Goal: Task Accomplishment & Management: Manage account settings

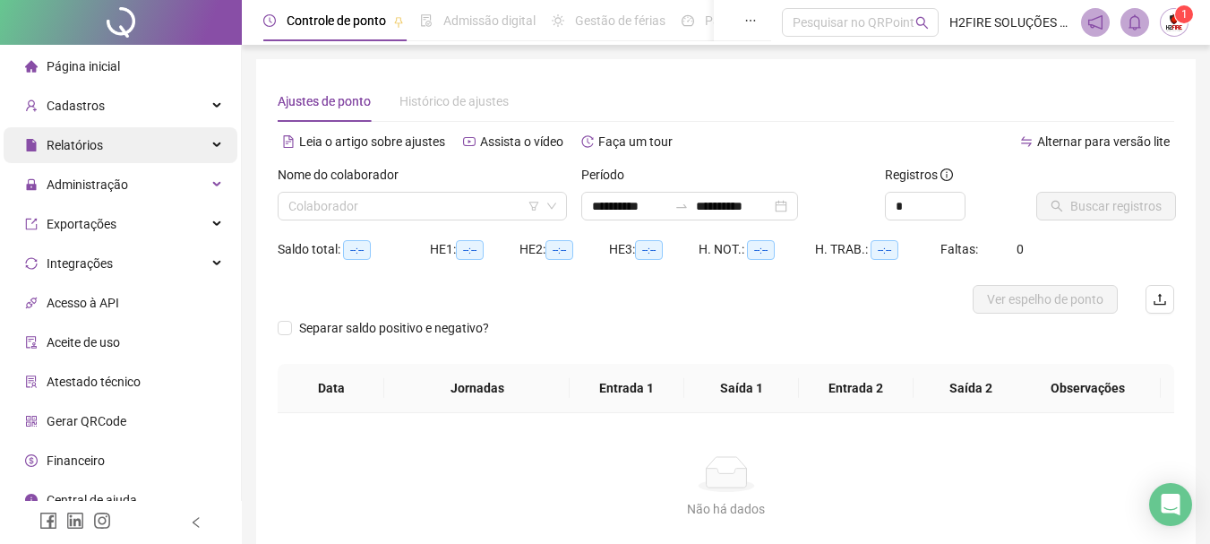
click at [97, 127] on span "Relatórios" at bounding box center [64, 145] width 78 height 36
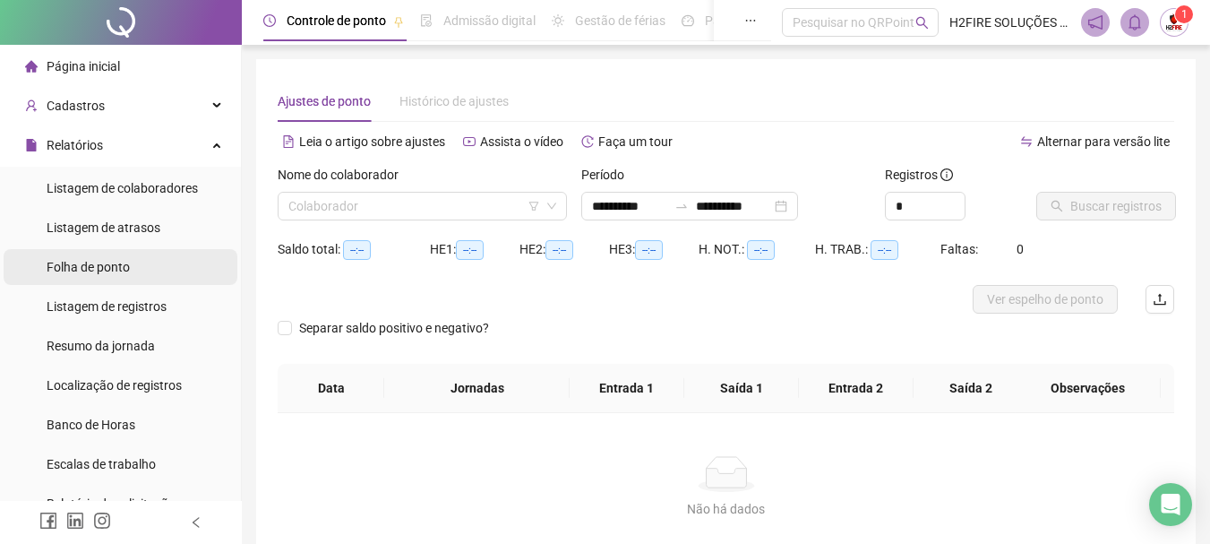
click at [115, 271] on span "Folha de ponto" at bounding box center [88, 267] width 83 height 14
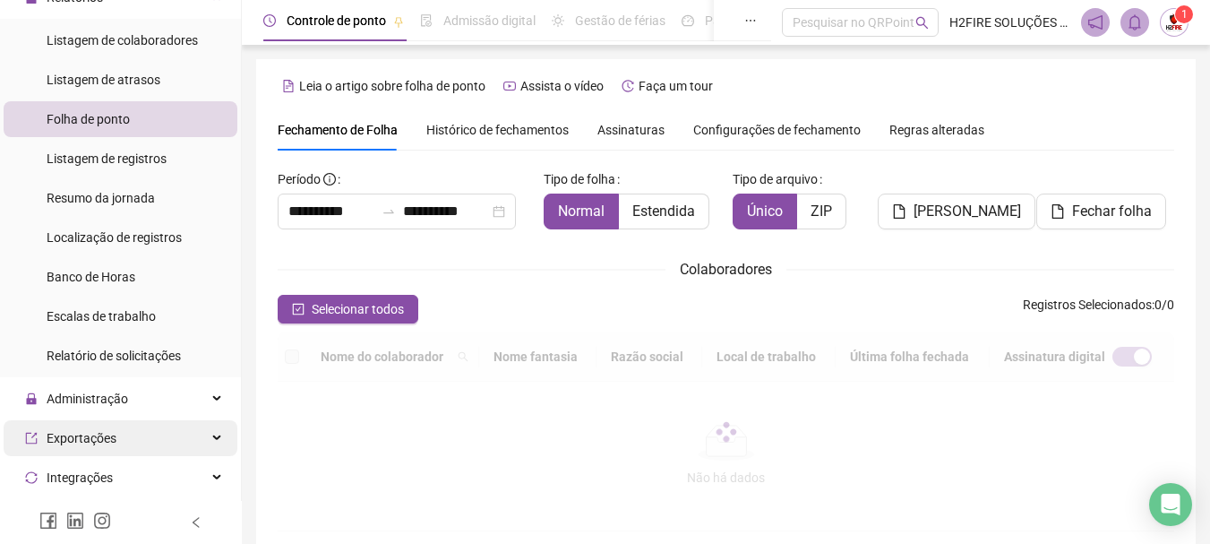
scroll to position [179, 0]
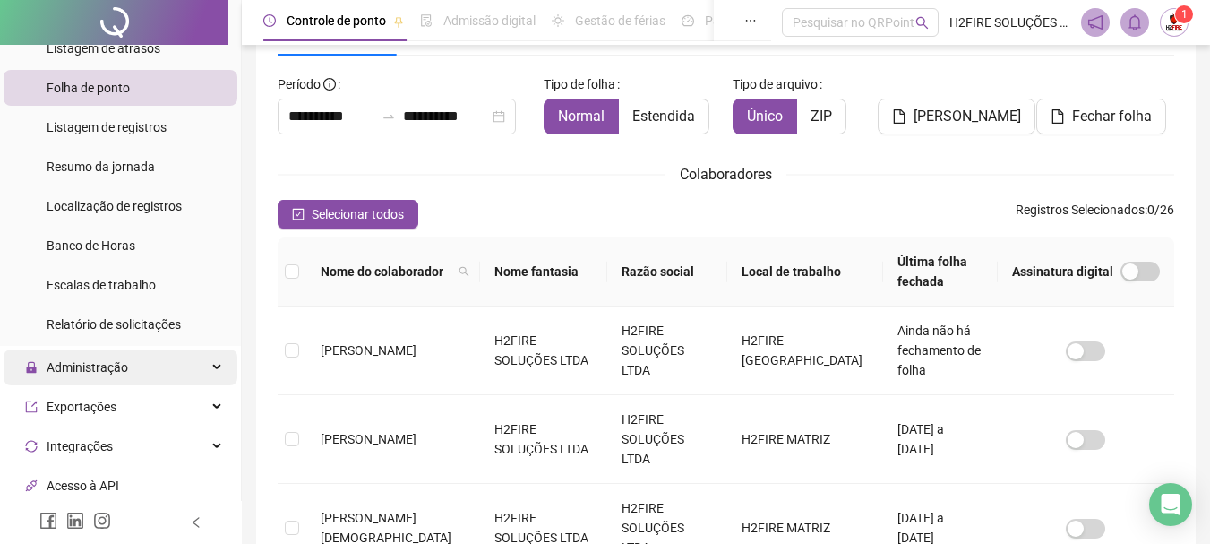
click at [155, 376] on div "Administração" at bounding box center [121, 367] width 234 height 36
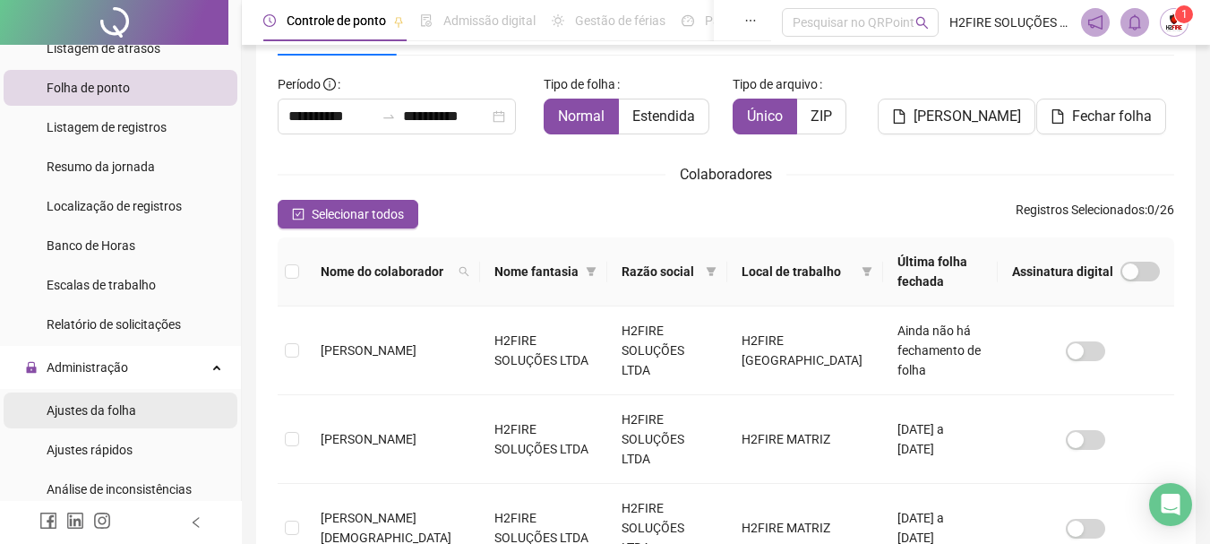
click at [157, 419] on li "Ajustes da folha" at bounding box center [121, 410] width 234 height 36
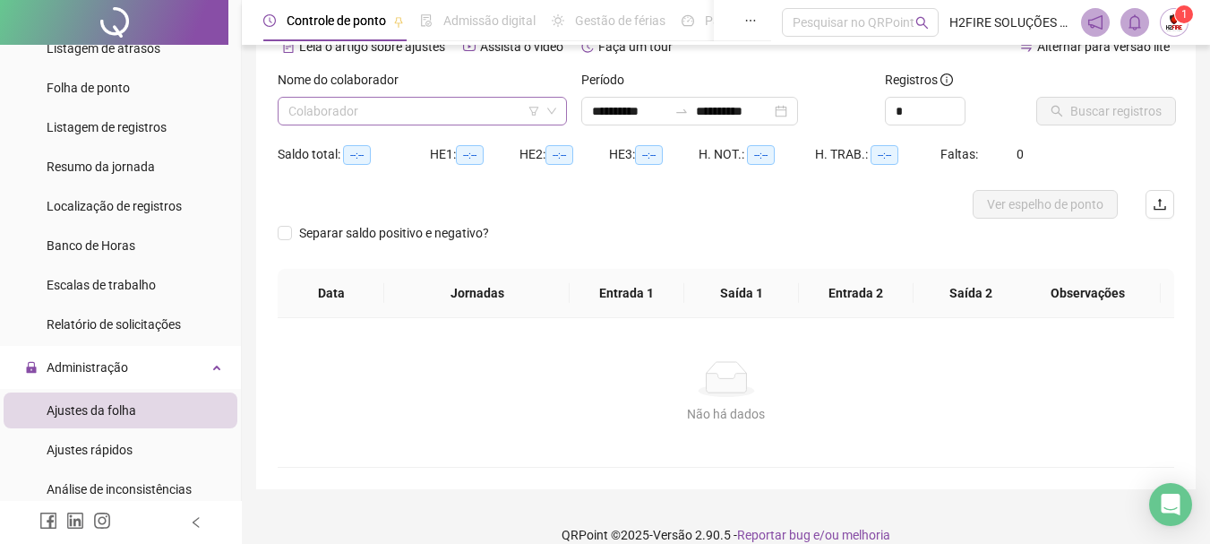
type input "**********"
click at [422, 114] on input "search" at bounding box center [414, 111] width 252 height 27
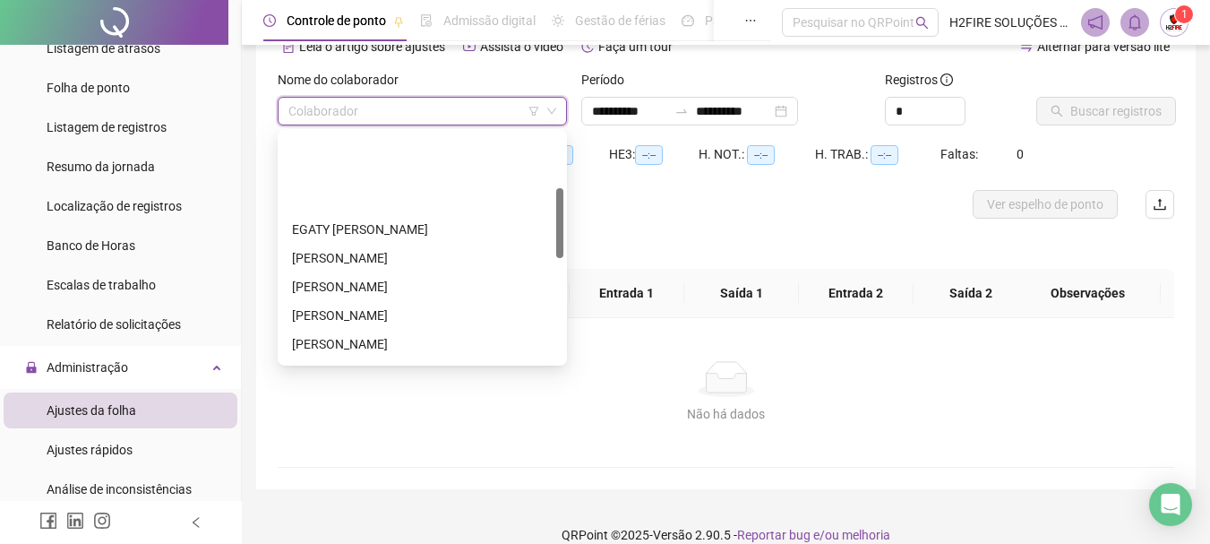
scroll to position [179, 0]
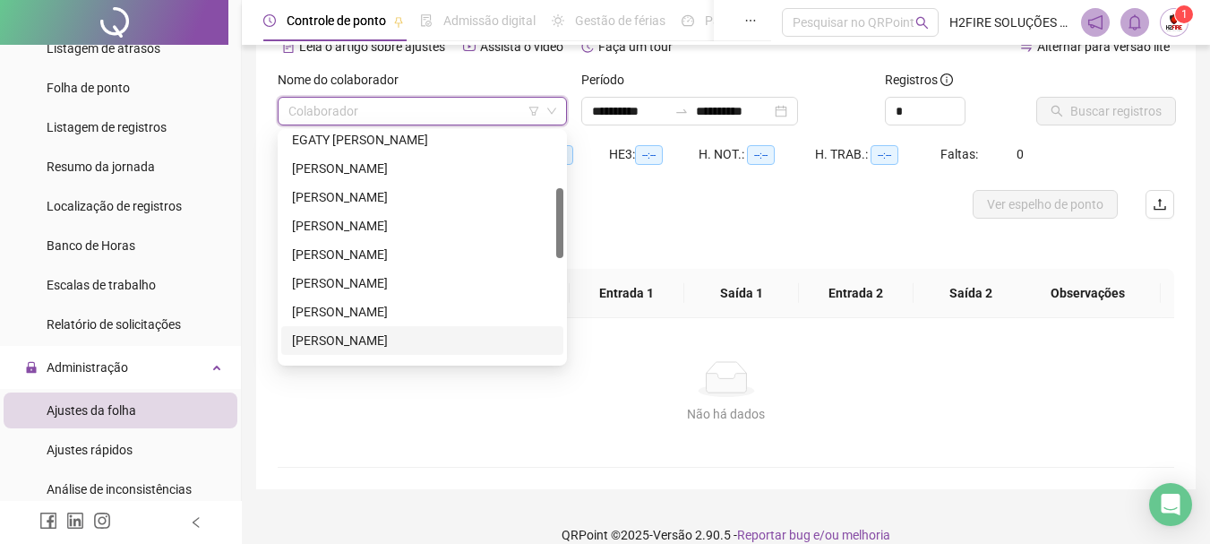
click at [339, 350] on div "[PERSON_NAME]" at bounding box center [422, 340] width 282 height 29
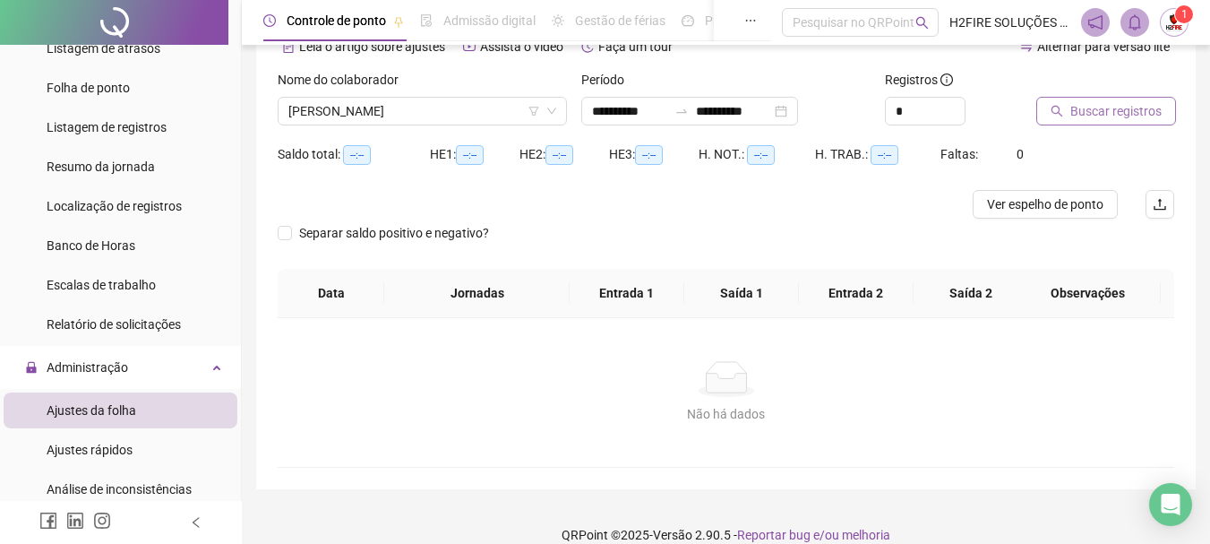
click at [1102, 110] on span "Buscar registros" at bounding box center [1115, 111] width 91 height 20
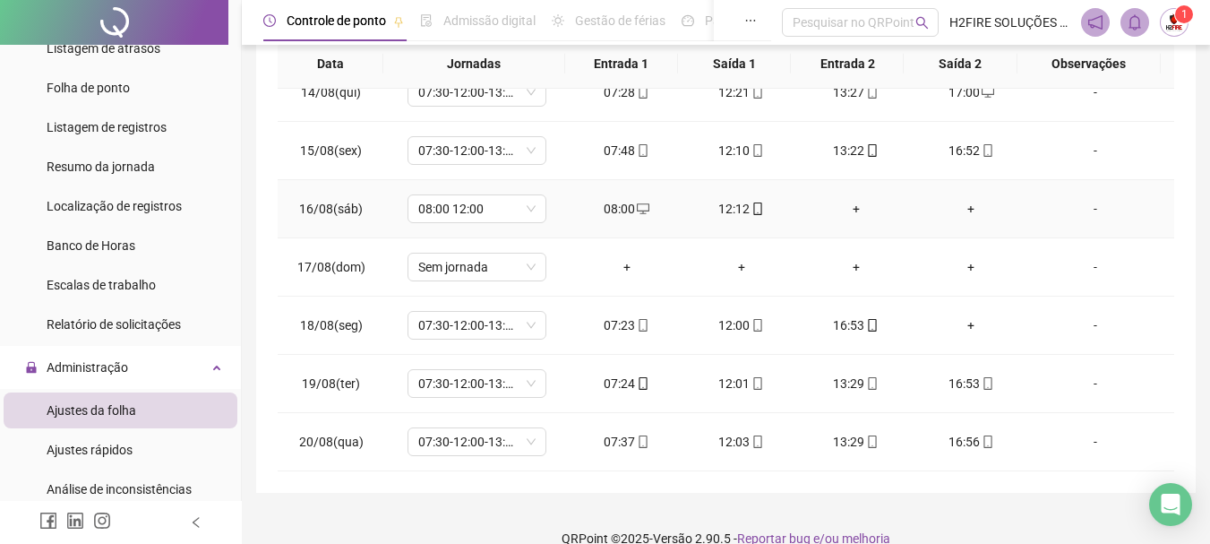
scroll to position [350, 0]
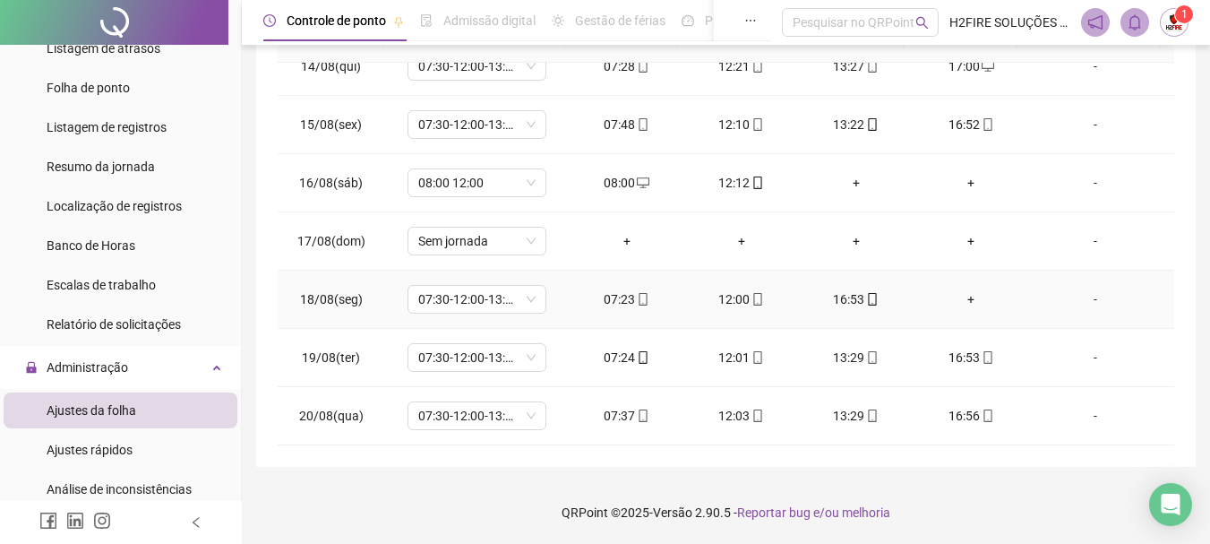
click at [960, 305] on div "+" at bounding box center [971, 299] width 86 height 20
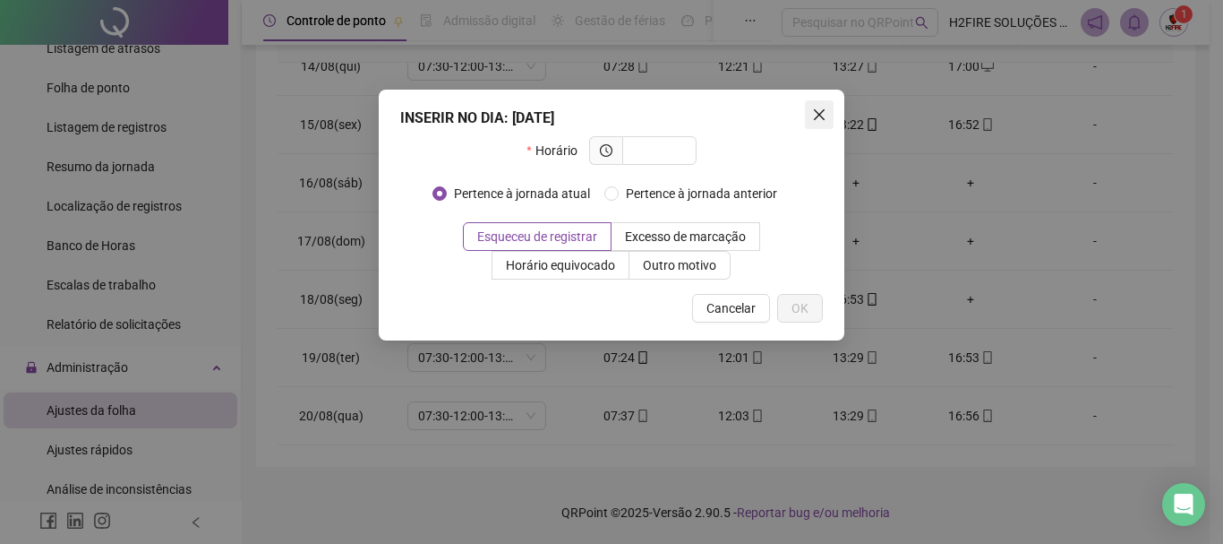
click at [822, 113] on icon "close" at bounding box center [819, 114] width 11 height 11
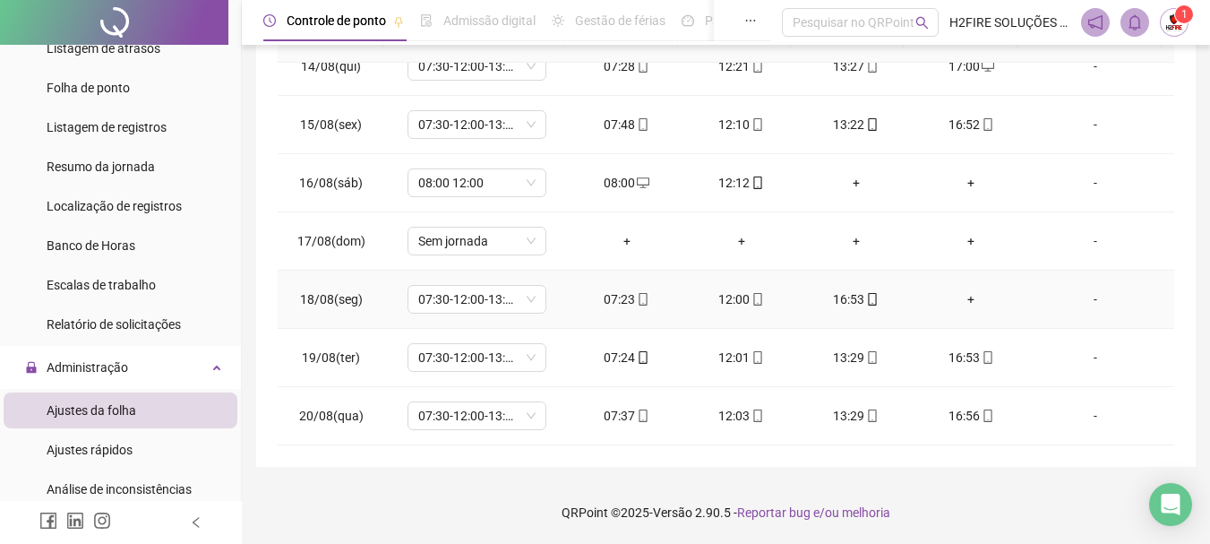
drag, startPoint x: 951, startPoint y: 296, endPoint x: 941, endPoint y: 294, distance: 10.2
click at [941, 294] on div "+" at bounding box center [971, 299] width 86 height 20
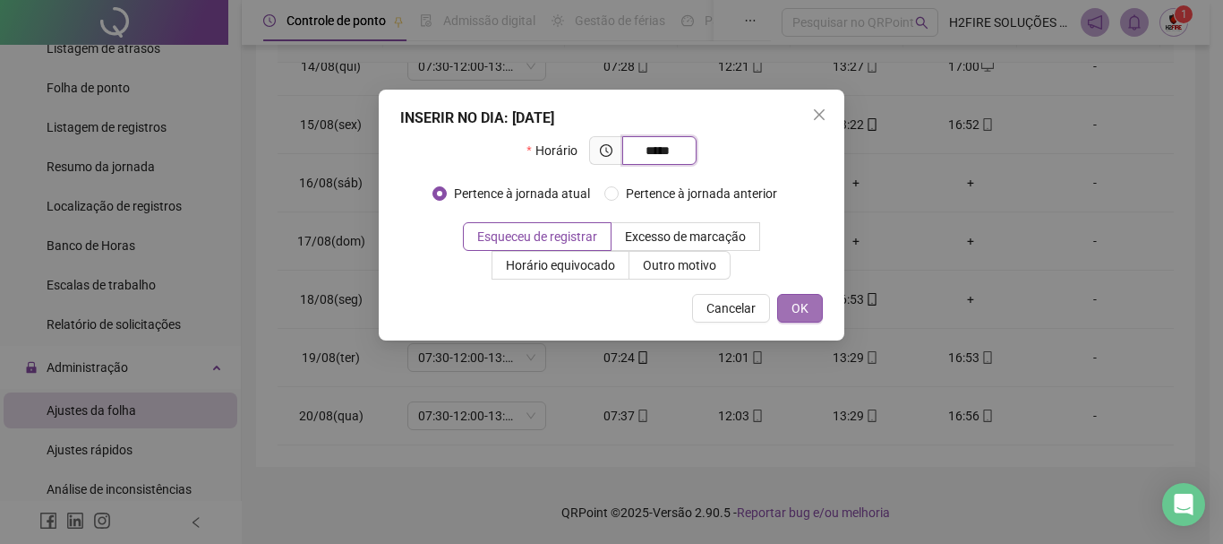
type input "*****"
click at [817, 307] on button "OK" at bounding box center [800, 308] width 46 height 29
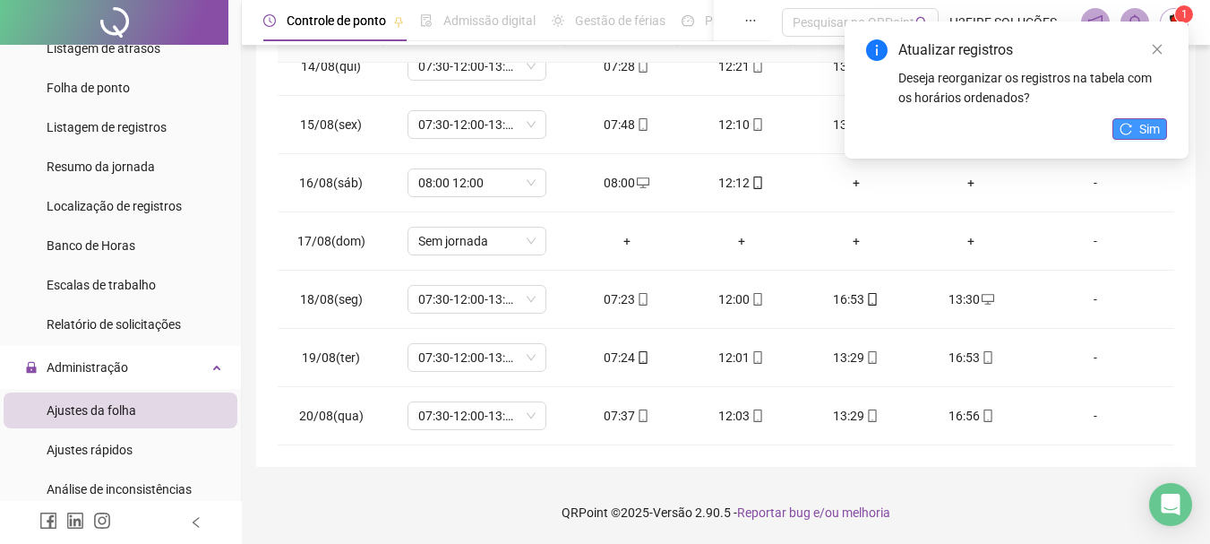
click at [1122, 118] on button "Sim" at bounding box center [1139, 128] width 55 height 21
